Goal: Task Accomplishment & Management: Use online tool/utility

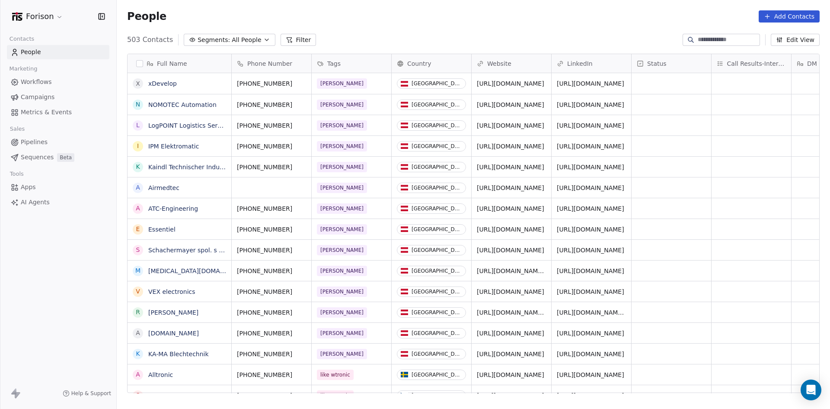
scroll to position [353, 707]
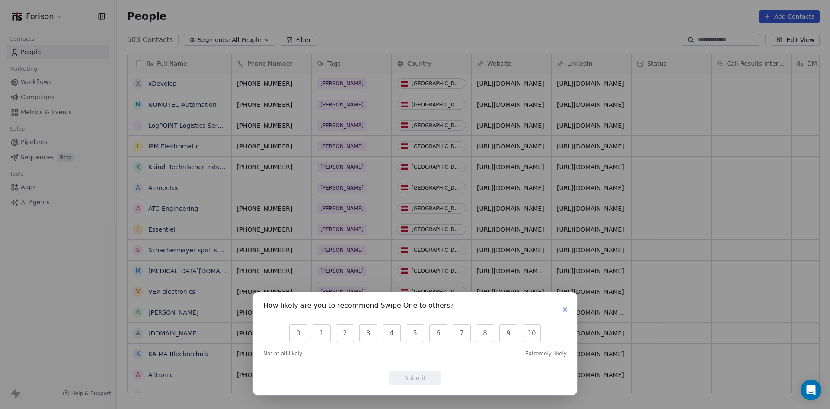
click at [564, 311] on icon "button" at bounding box center [564, 308] width 3 height 3
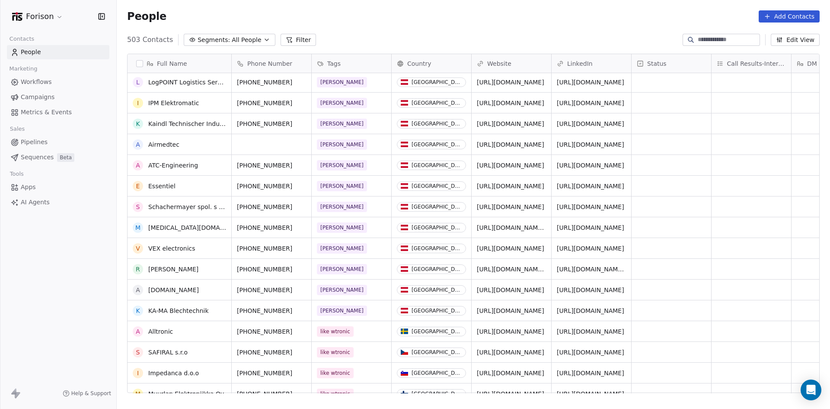
scroll to position [0, 0]
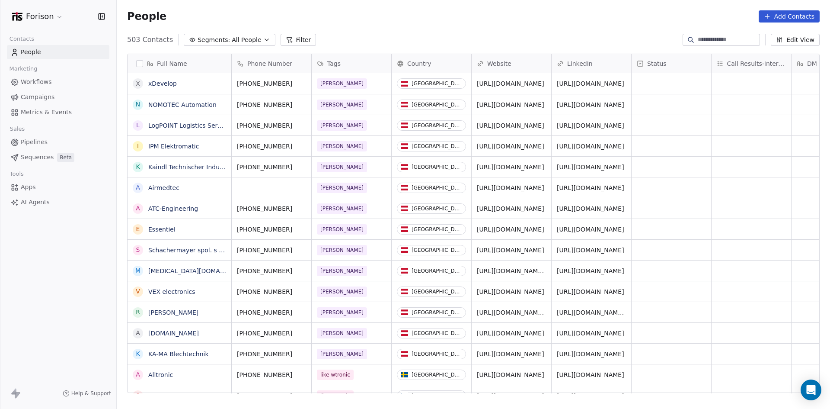
click at [293, 42] on button "Filter" at bounding box center [299, 40] width 36 height 12
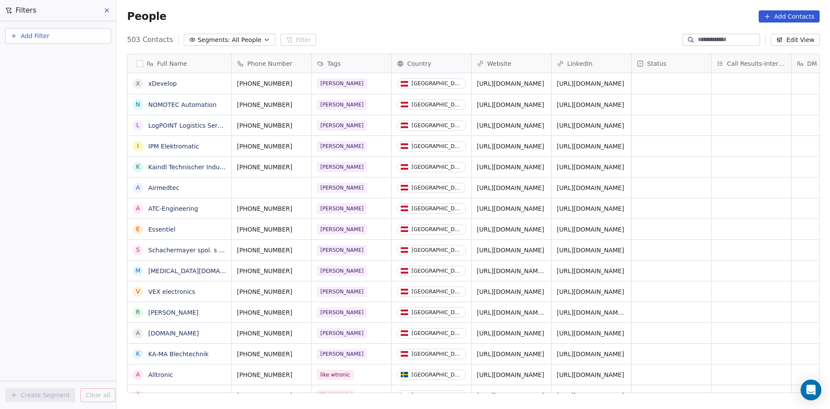
click at [48, 36] on span "Add Filter" at bounding box center [35, 36] width 29 height 9
click at [51, 59] on span "Contact properties" at bounding box center [42, 56] width 56 height 9
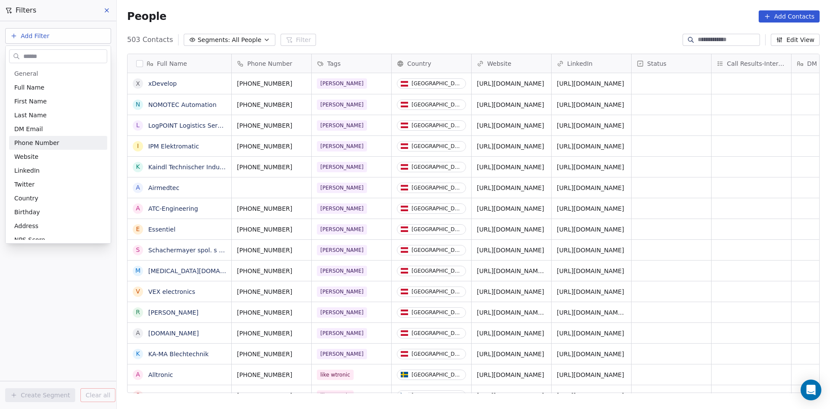
scroll to position [43, 0]
click at [35, 222] on div "Tags" at bounding box center [58, 224] width 88 height 9
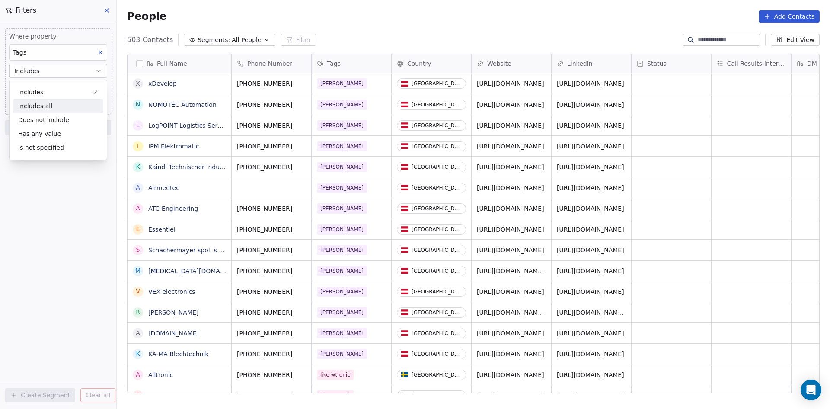
click at [51, 93] on div "Includes" at bounding box center [58, 92] width 90 height 14
click at [45, 88] on body "Forison Contacts People Marketing Workflows Campaigns Metrics & Events Sales Pi…" at bounding box center [415, 204] width 830 height 409
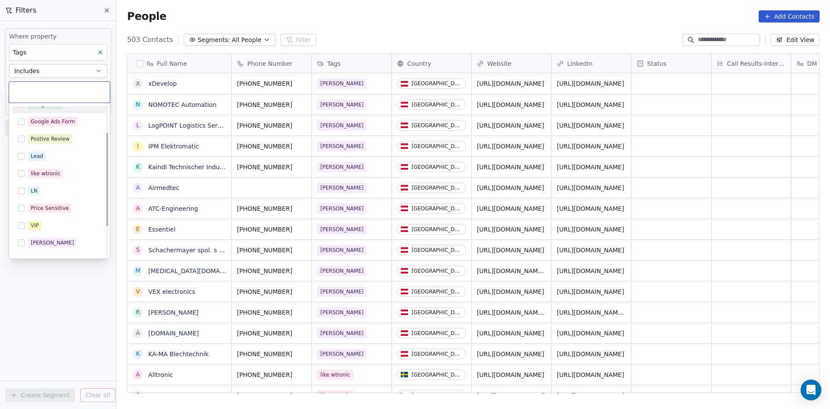
scroll to position [94, 0]
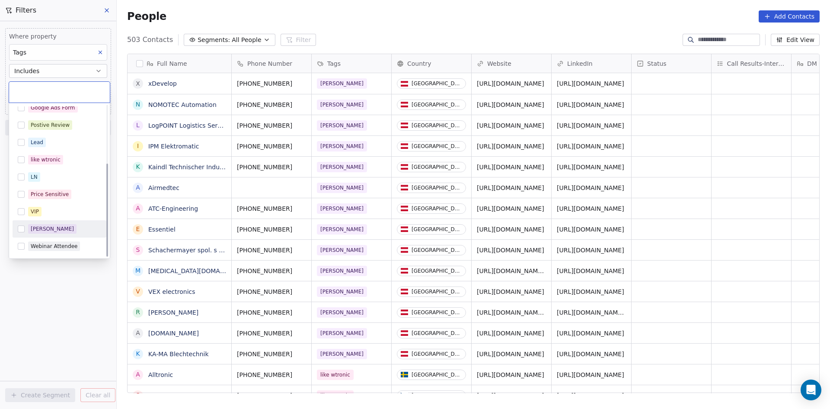
click at [35, 230] on div "[PERSON_NAME]" at bounding box center [52, 229] width 43 height 8
click at [64, 303] on html "Forison Contacts People Marketing Workflows Campaigns Metrics & Events Sales Pi…" at bounding box center [415, 204] width 830 height 409
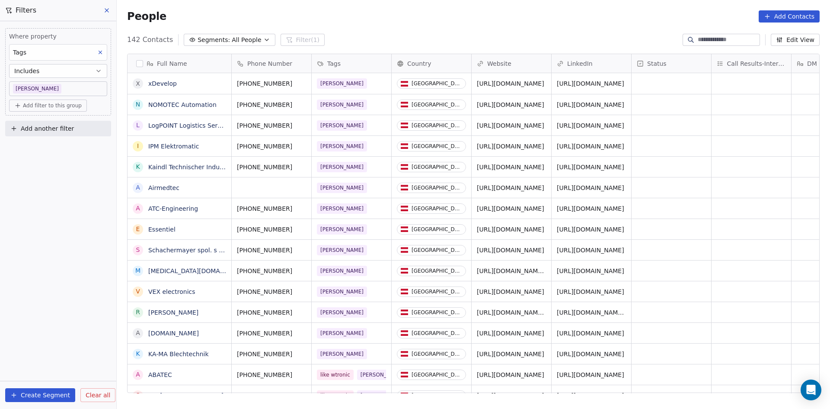
scroll to position [353, 707]
click at [105, 6] on button at bounding box center [107, 10] width 13 height 12
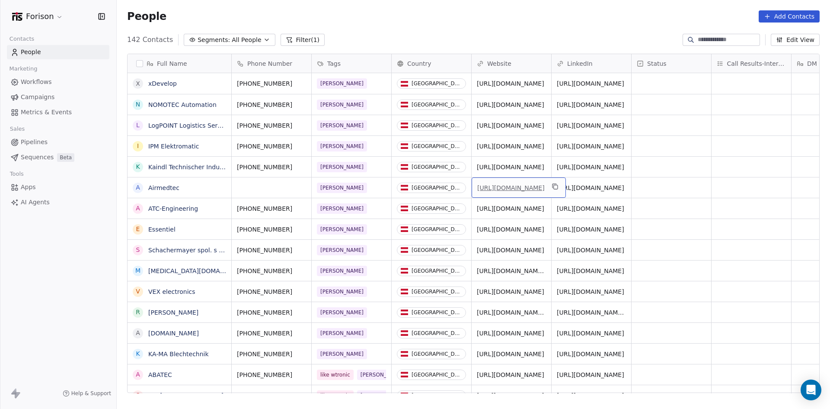
click at [522, 189] on link "[URL][DOMAIN_NAME]" at bounding box center [510, 187] width 67 height 7
click at [502, 81] on link "[URL][DOMAIN_NAME]" at bounding box center [510, 83] width 67 height 7
click at [583, 80] on link "[URL][DOMAIN_NAME]" at bounding box center [590, 83] width 67 height 7
click at [666, 85] on div "grid" at bounding box center [672, 83] width 80 height 21
click at [657, 80] on div "grid" at bounding box center [672, 83] width 80 height 21
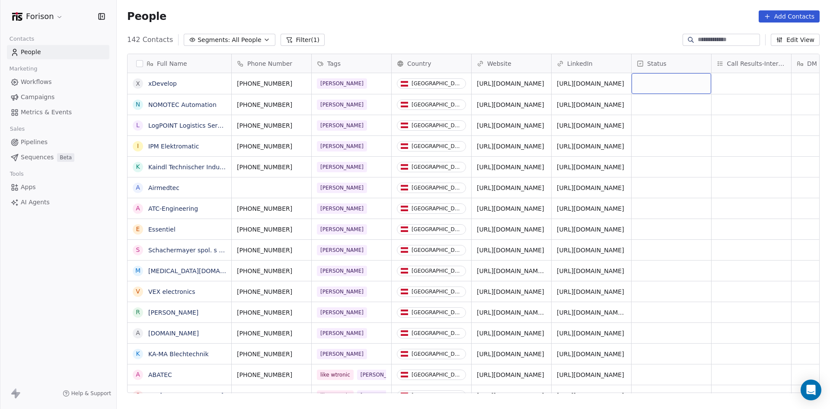
click at [657, 80] on div "grid" at bounding box center [672, 83] width 80 height 21
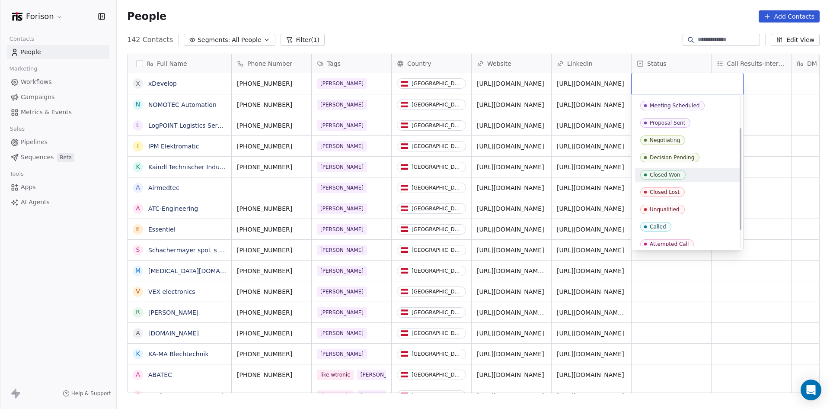
scroll to position [73, 0]
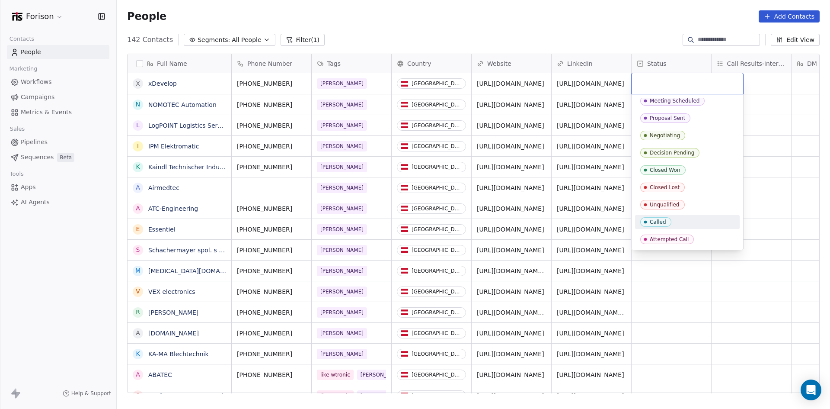
click at [683, 228] on div "Called" at bounding box center [687, 222] width 105 height 14
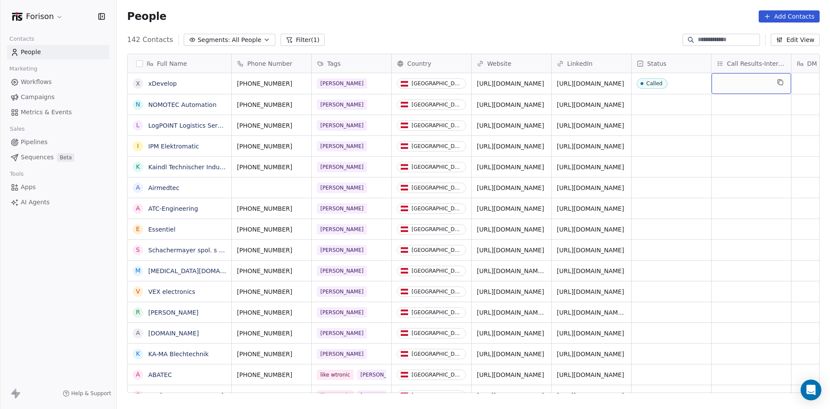
click at [748, 85] on div "grid" at bounding box center [752, 83] width 80 height 21
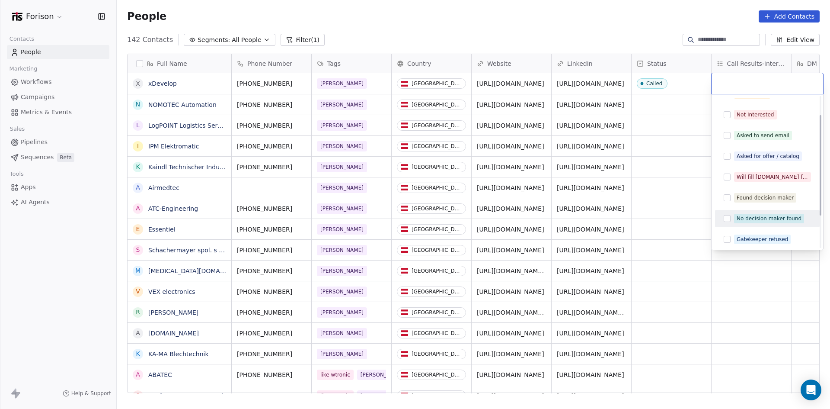
scroll to position [0, 0]
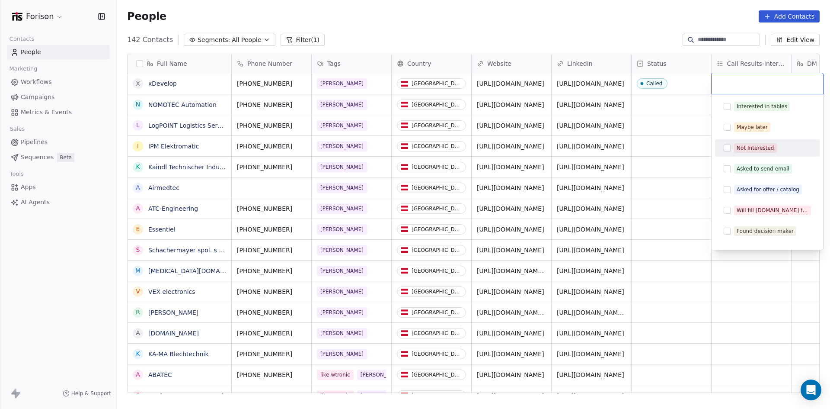
click at [728, 150] on button "Suggestions" at bounding box center [727, 147] width 7 height 7
click at [729, 166] on button "Suggestions" at bounding box center [727, 168] width 7 height 7
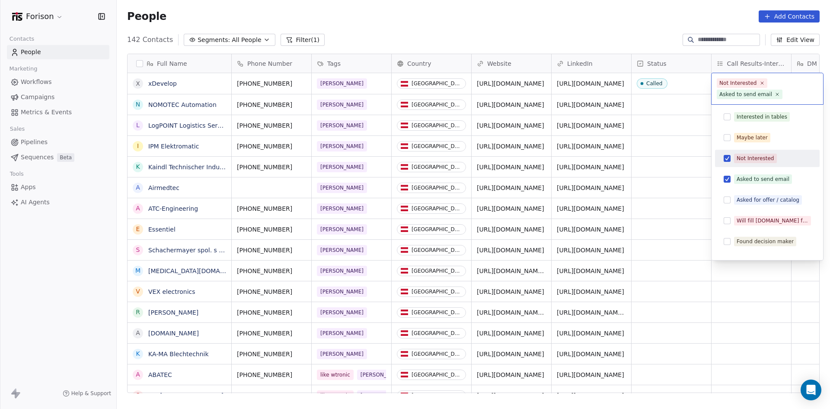
click at [688, 175] on html "Forison Contacts People Marketing Workflows Campaigns Metrics & Events Sales Pi…" at bounding box center [415, 204] width 830 height 409
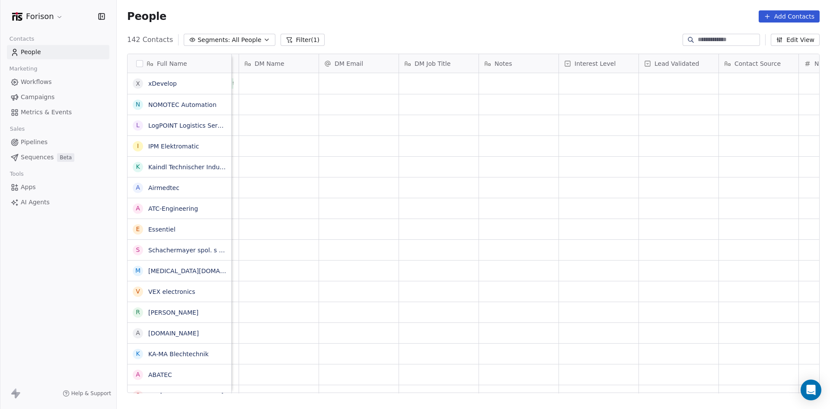
scroll to position [0, 560]
click at [586, 81] on div "grid" at bounding box center [592, 83] width 80 height 21
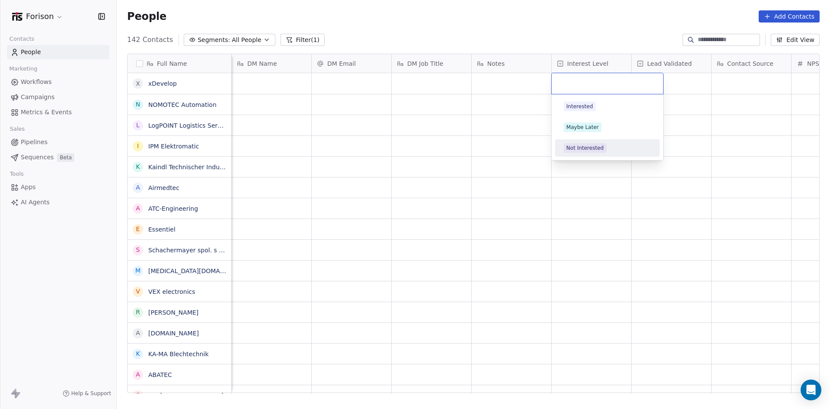
click at [600, 148] on div "Not Interested" at bounding box center [586, 148] width 38 height 8
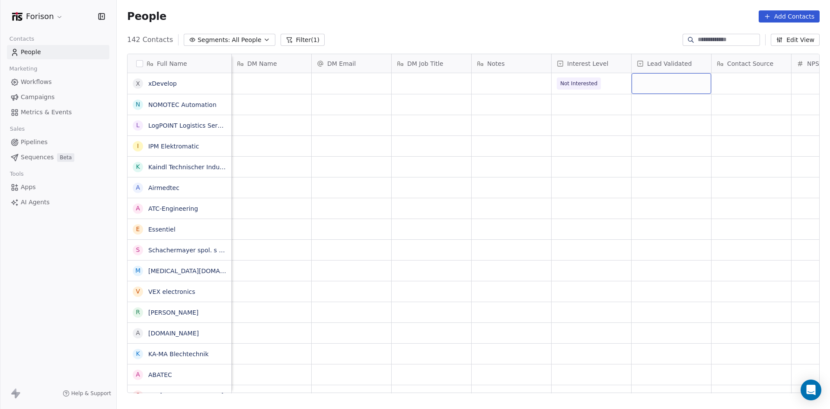
click at [659, 81] on div "grid" at bounding box center [672, 83] width 80 height 21
click at [588, 143] on html "Forison Contacts People Marketing Workflows Campaigns Metrics & Events Sales Pi…" at bounding box center [415, 204] width 830 height 409
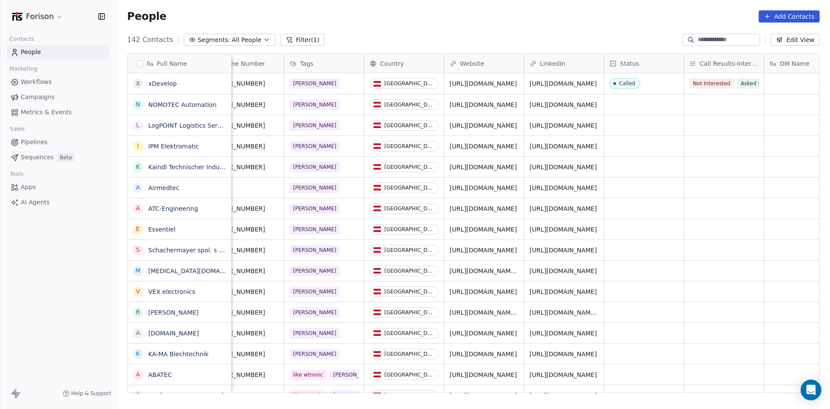
scroll to position [0, 0]
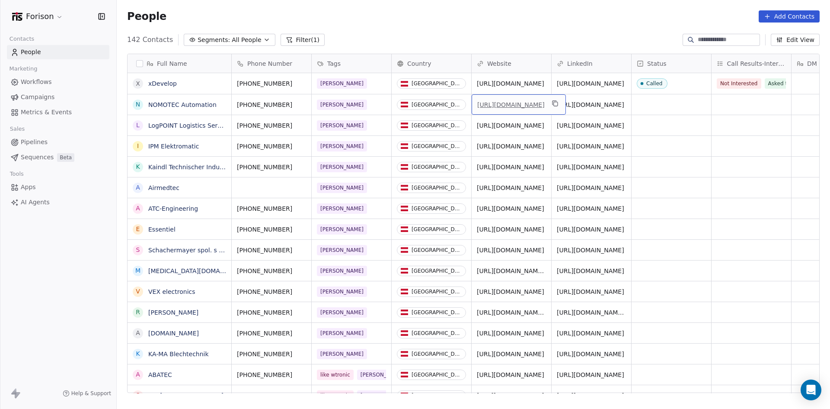
click at [513, 107] on link "[URL][DOMAIN_NAME]" at bounding box center [510, 104] width 67 height 7
click at [652, 106] on div "grid" at bounding box center [672, 104] width 80 height 20
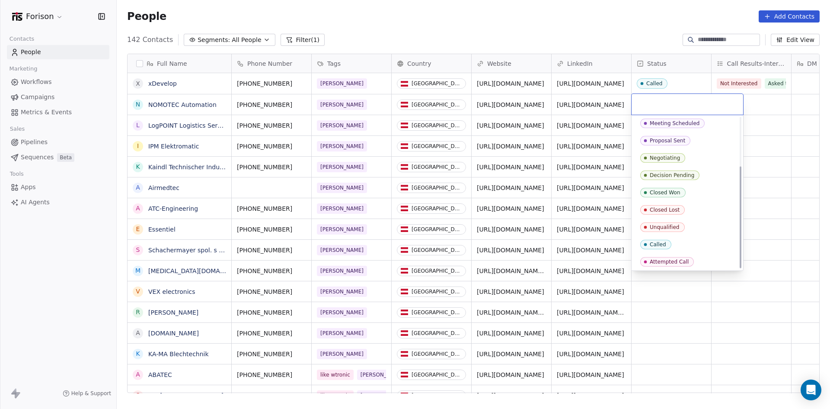
scroll to position [73, 0]
click at [662, 244] on div "Called" at bounding box center [658, 243] width 16 height 6
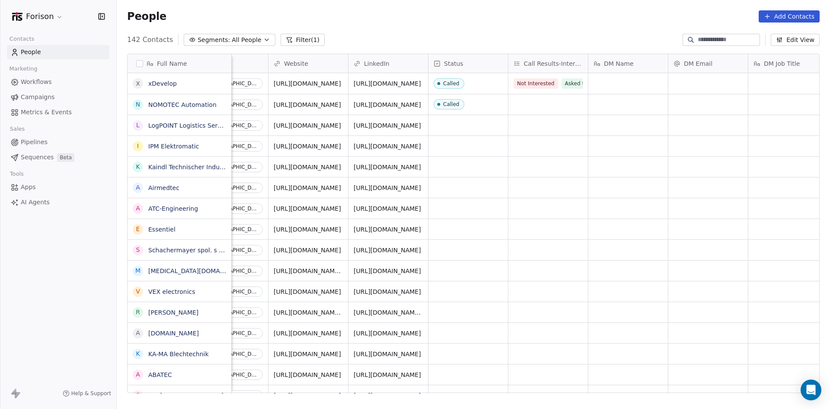
scroll to position [0, 216]
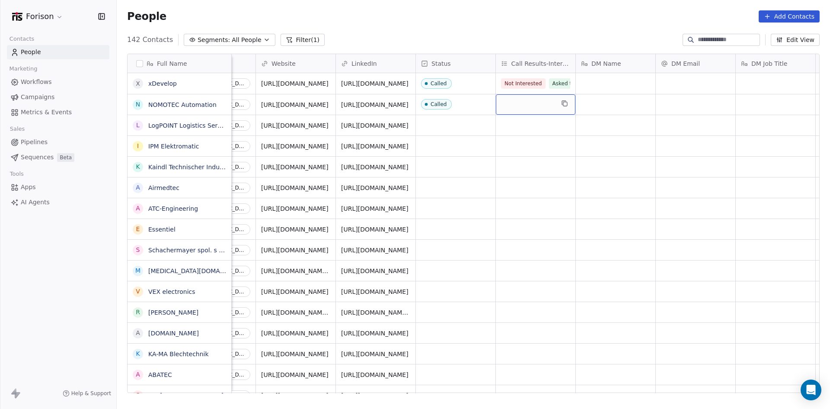
click at [528, 109] on div "grid" at bounding box center [536, 104] width 80 height 20
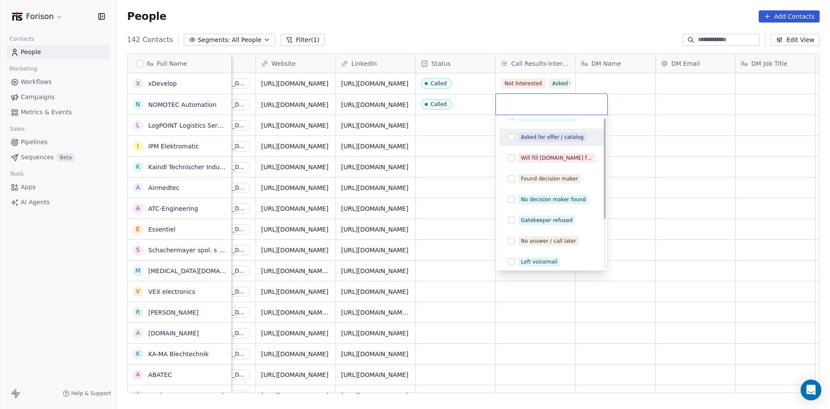
scroll to position [77, 0]
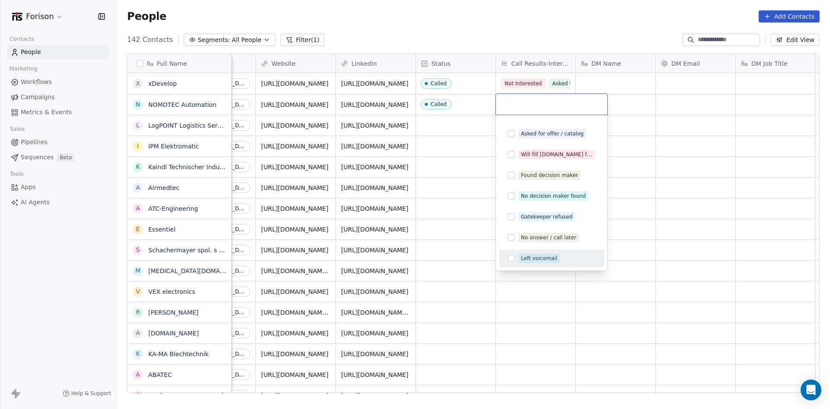
click at [540, 263] on div "Left voicemail" at bounding box center [552, 258] width 98 height 14
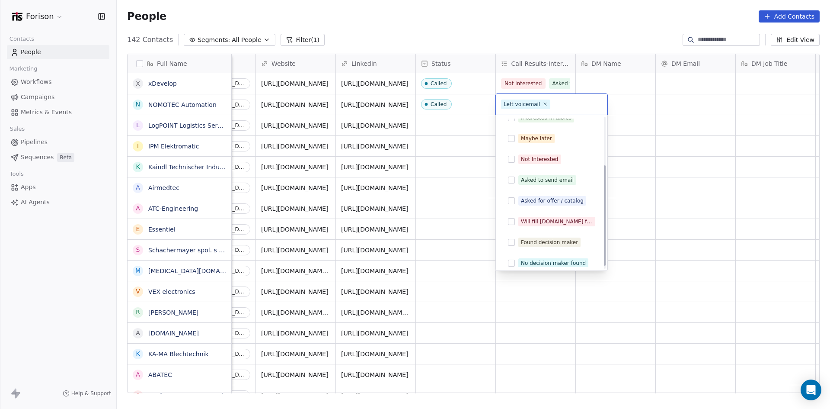
scroll to position [0, 0]
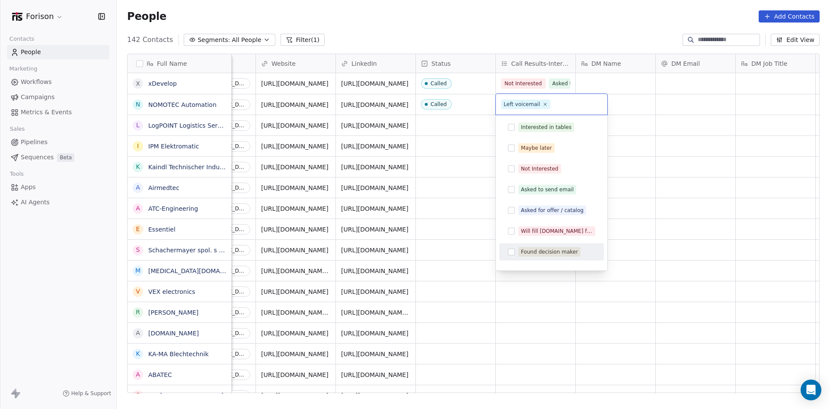
click at [637, 277] on html "Forison Contacts People Marketing Workflows Campaigns Metrics & Events Sales Pi…" at bounding box center [415, 204] width 830 height 409
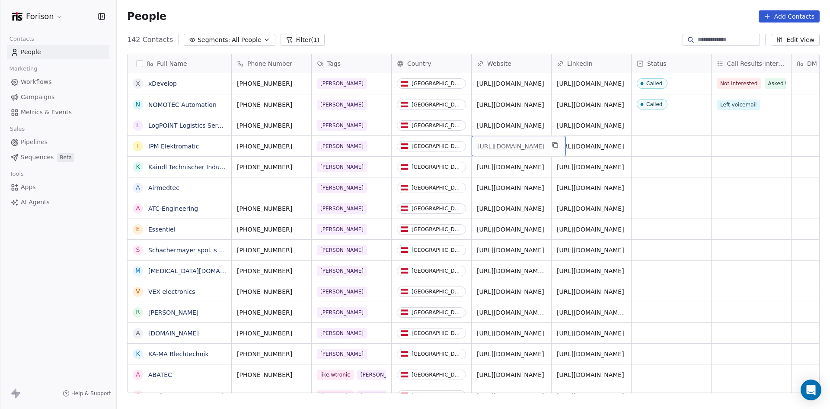
click at [512, 145] on link "[URL][DOMAIN_NAME]" at bounding box center [510, 146] width 67 height 7
click at [659, 145] on div "grid" at bounding box center [672, 146] width 80 height 20
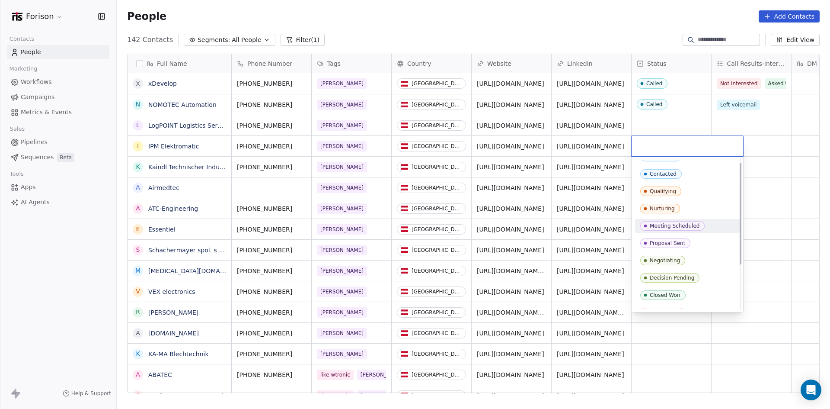
scroll to position [73, 0]
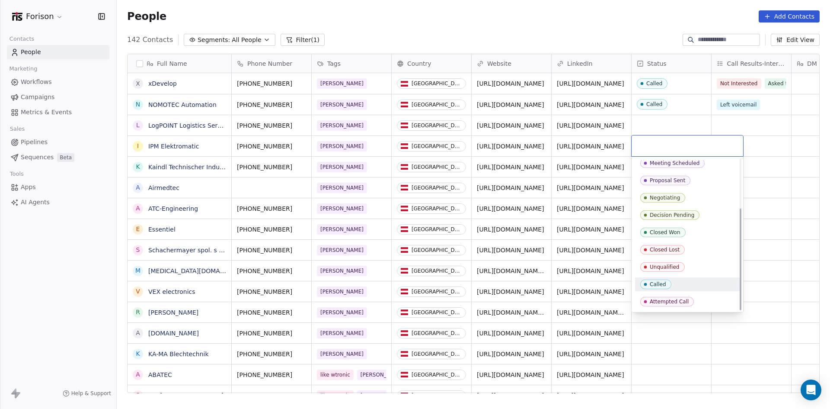
click at [667, 284] on span "Called" at bounding box center [655, 284] width 31 height 10
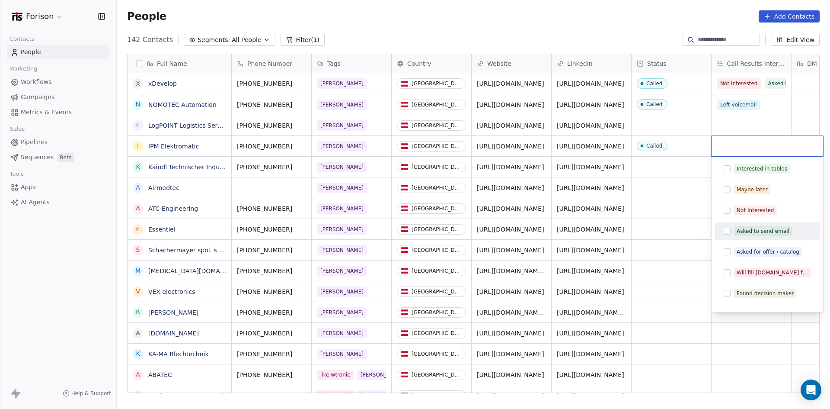
click at [766, 231] on div "Asked to send email" at bounding box center [763, 231] width 53 height 8
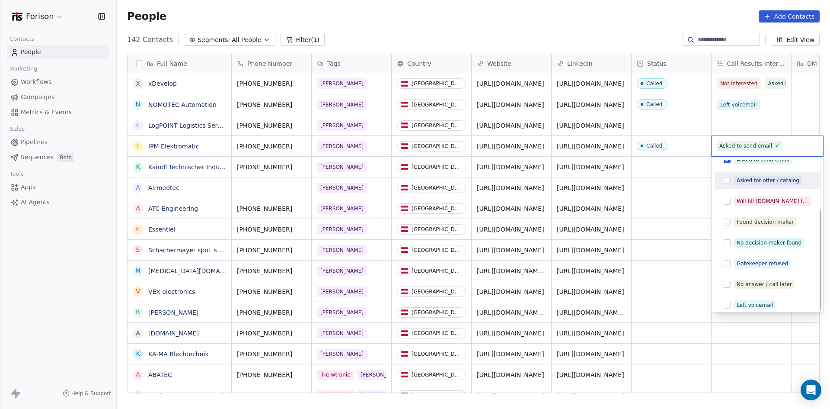
scroll to position [77, 0]
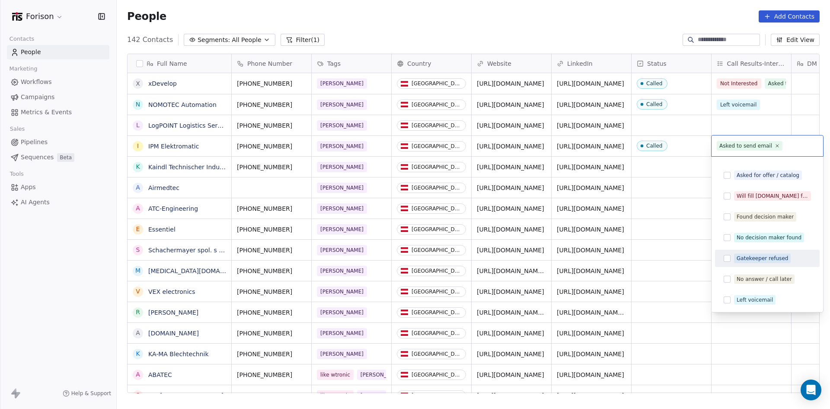
click at [668, 228] on html "Forison Contacts People Marketing Workflows Campaigns Metrics & Events Sales Pi…" at bounding box center [415, 204] width 830 height 409
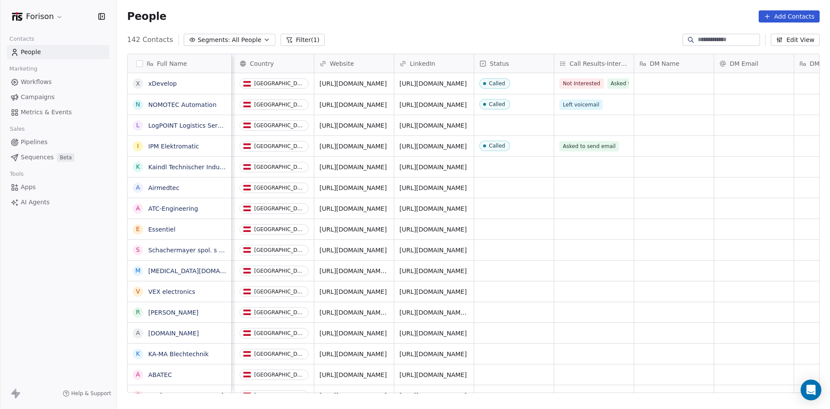
scroll to position [0, 0]
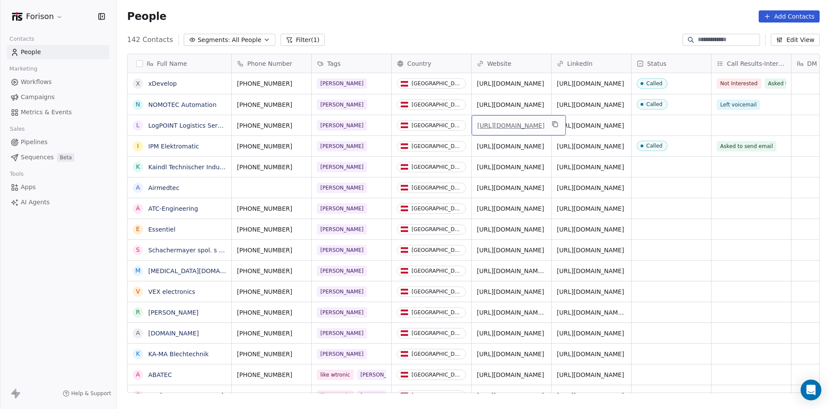
click at [499, 128] on link "[URL][DOMAIN_NAME]" at bounding box center [510, 125] width 67 height 7
click at [659, 131] on div "grid" at bounding box center [672, 125] width 80 height 20
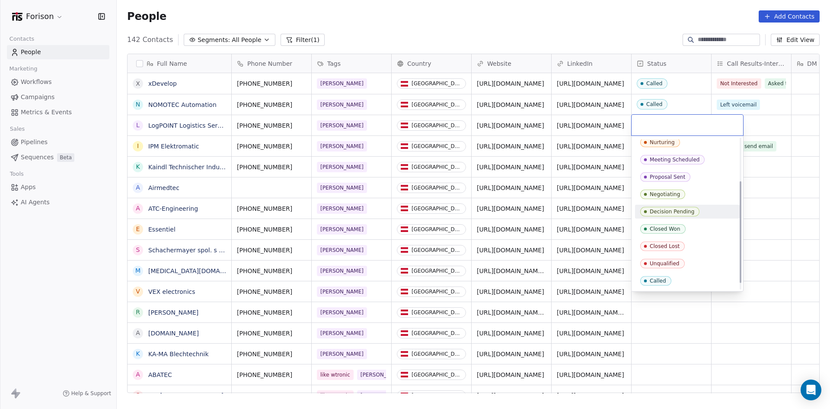
scroll to position [73, 0]
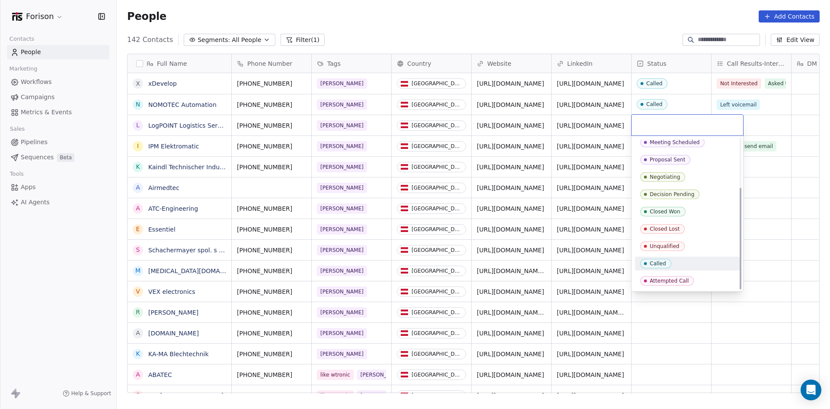
click at [659, 259] on span "Called" at bounding box center [655, 264] width 31 height 10
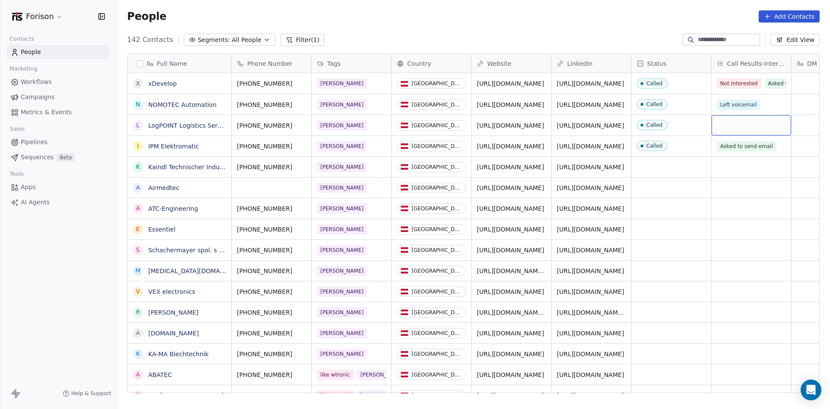
click at [740, 121] on div "grid" at bounding box center [752, 125] width 80 height 20
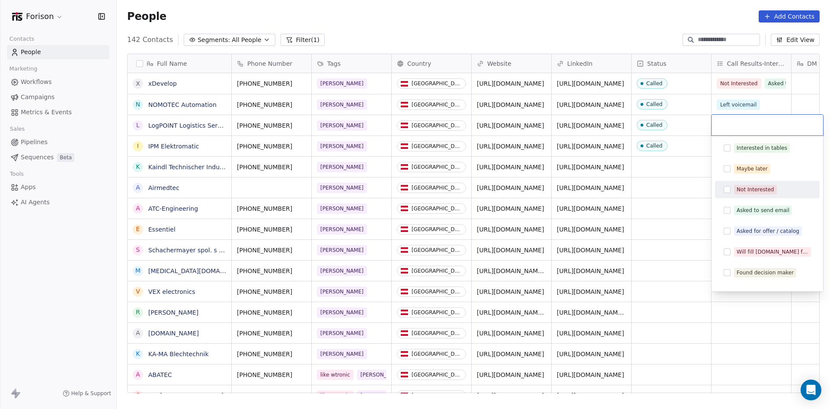
click at [751, 188] on div "Not Interested" at bounding box center [756, 190] width 38 height 8
click at [669, 226] on html "Forison Contacts People Marketing Workflows Campaigns Metrics & Events Sales Pi…" at bounding box center [415, 204] width 830 height 409
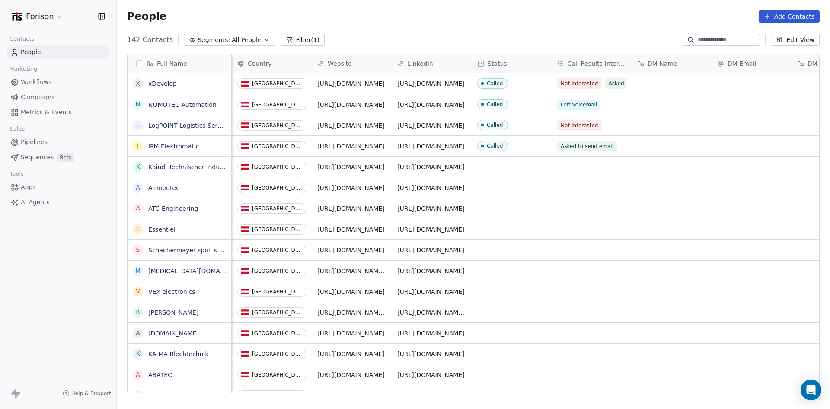
scroll to position [0, 68]
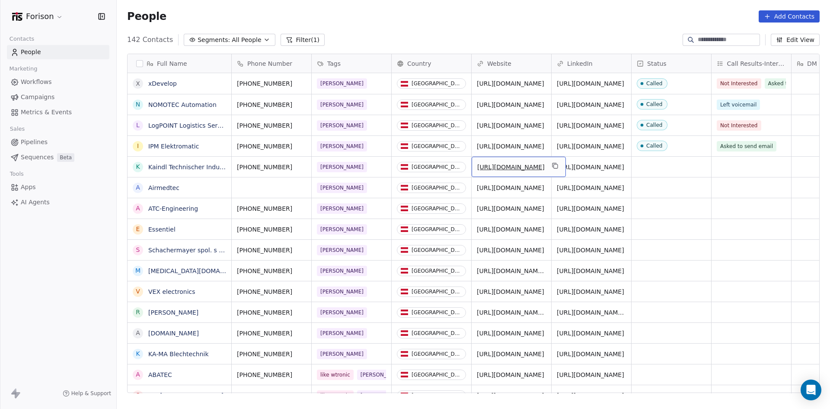
click at [513, 167] on link "[URL][DOMAIN_NAME]" at bounding box center [510, 166] width 67 height 7
